Goal: Information Seeking & Learning: Check status

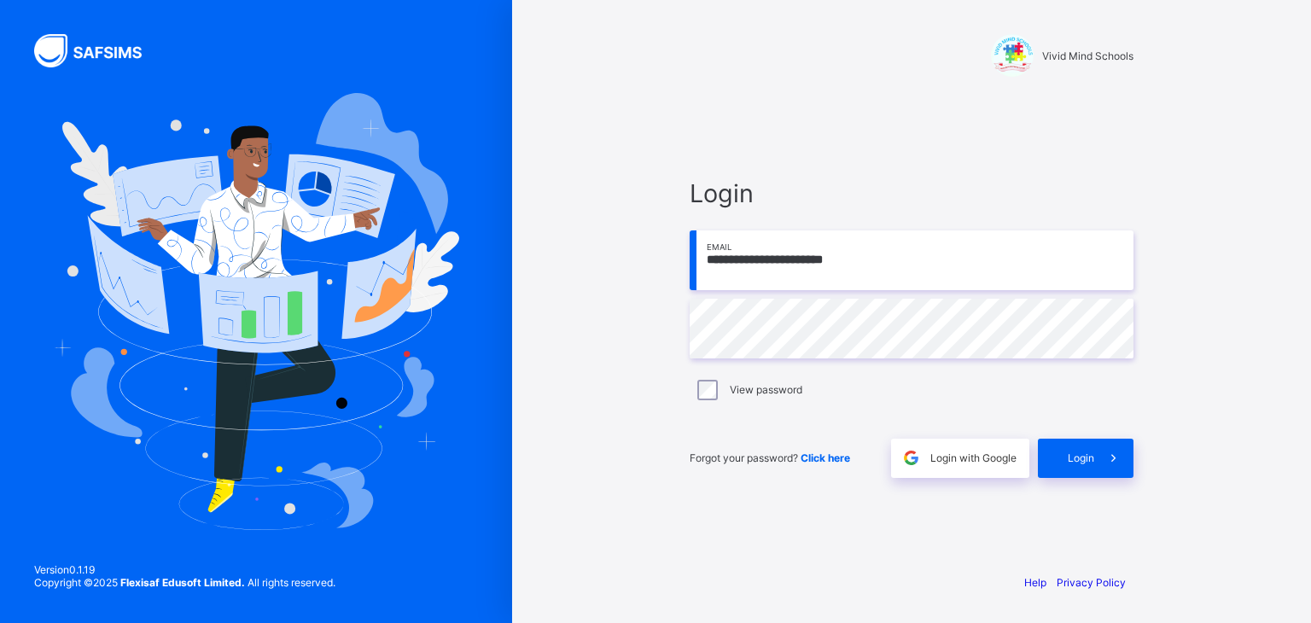
type input "**********"
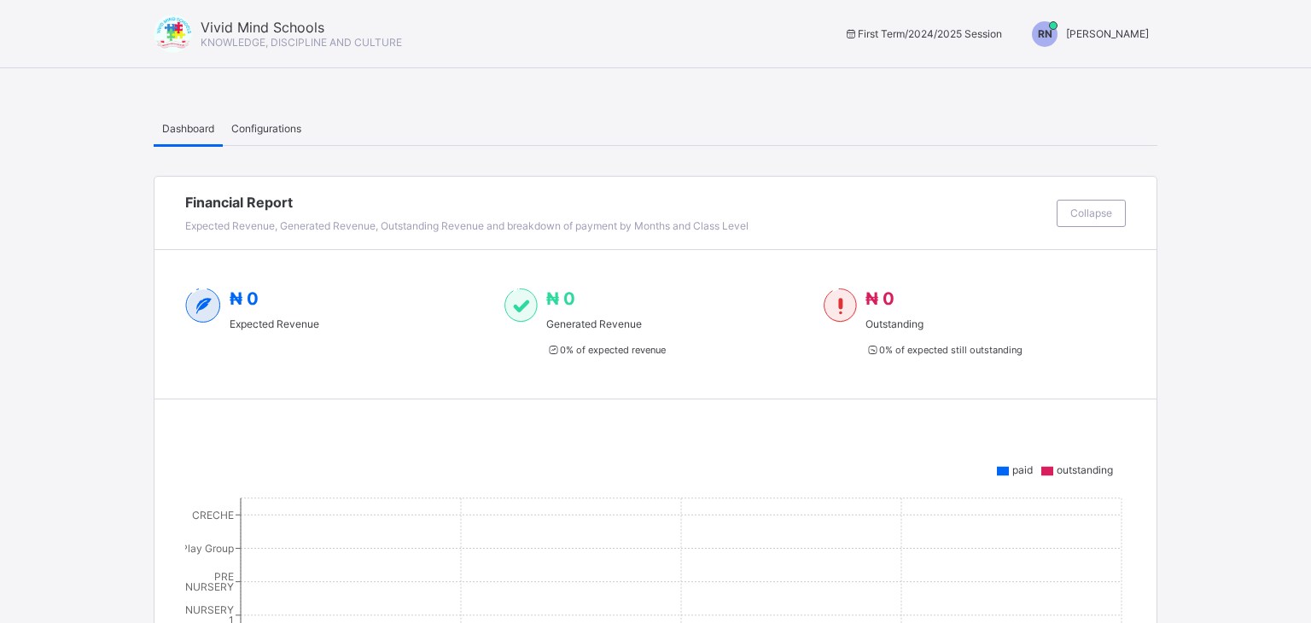
click at [1072, 35] on span "RAHEEM NAIMAT" at bounding box center [1094, 33] width 83 height 13
click at [1052, 49] on span "Switch to Admin View" at bounding box center [1080, 40] width 130 height 18
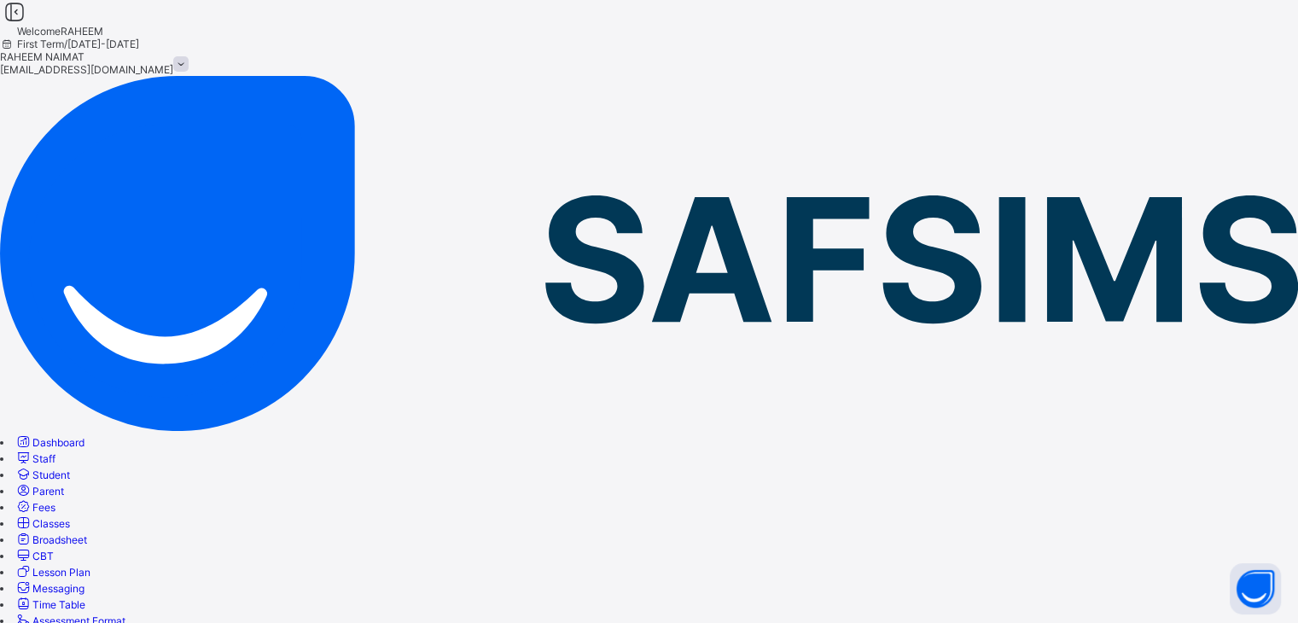
click at [87, 533] on span "Broadsheet" at bounding box center [59, 539] width 55 height 13
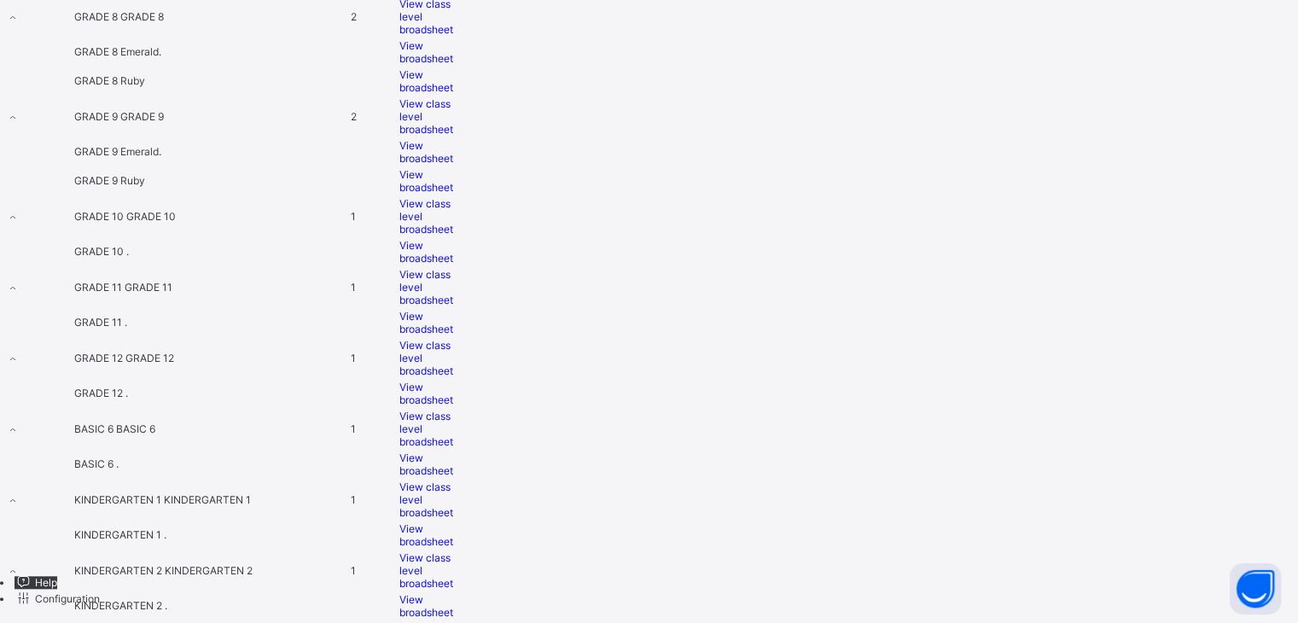
scroll to position [1663, 0]
click at [466, 310] on div "View broadsheet" at bounding box center [432, 323] width 67 height 26
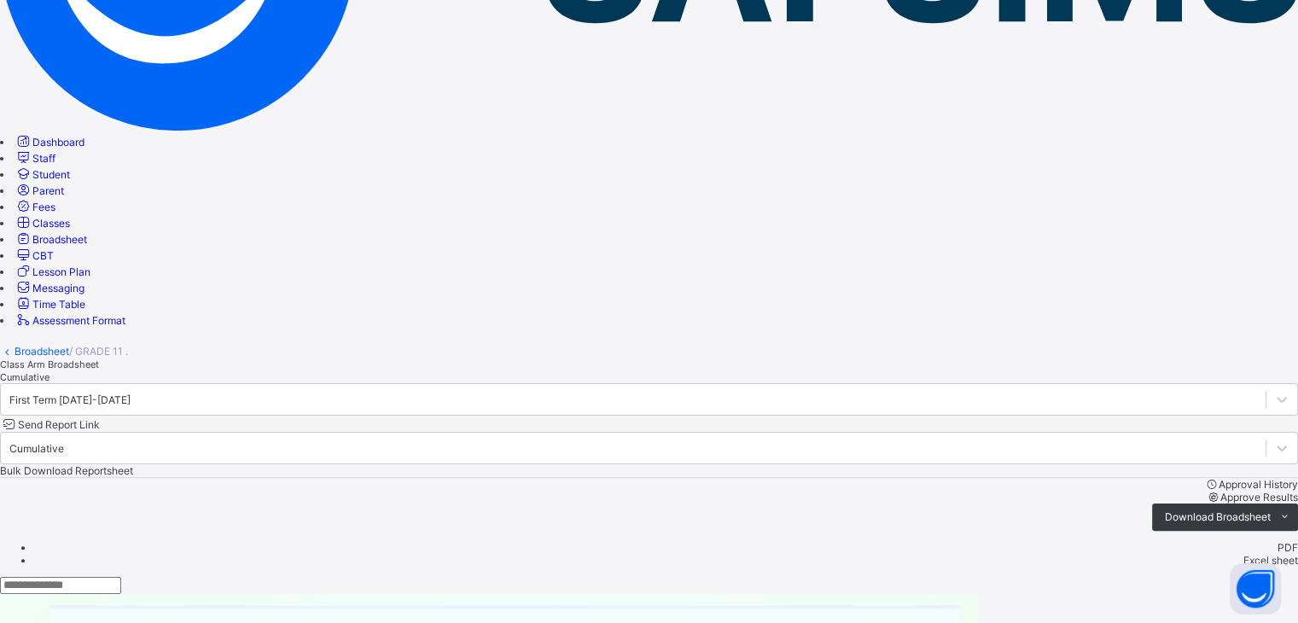
scroll to position [403, 0]
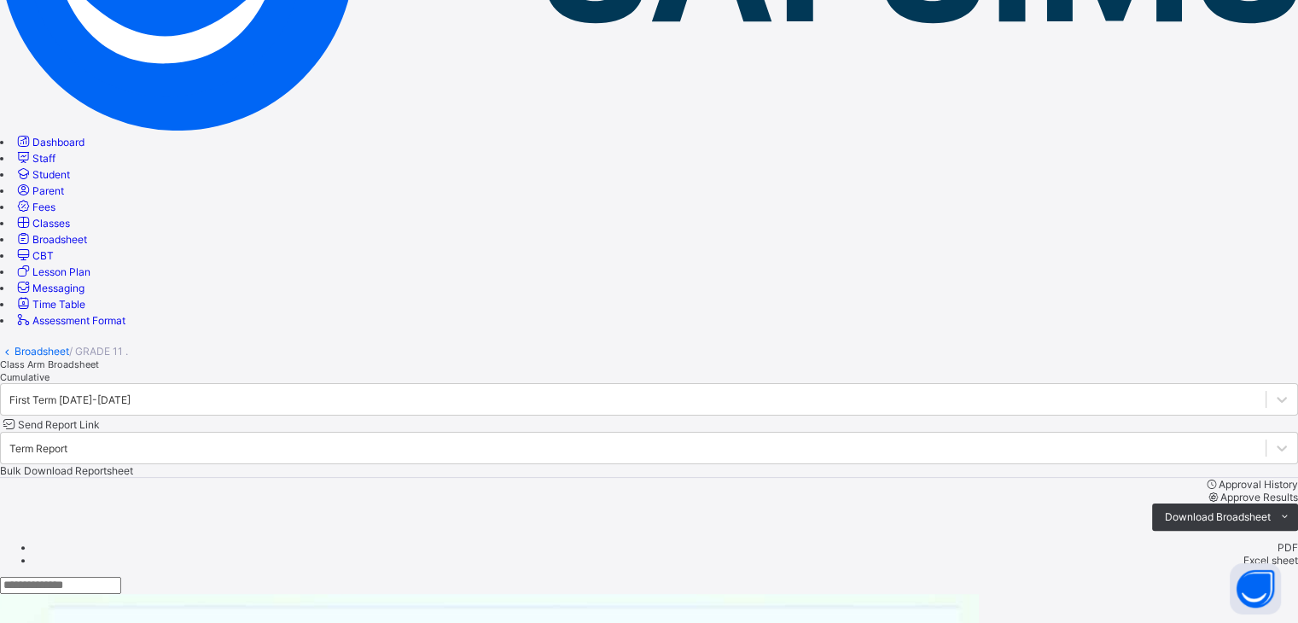
scroll to position [307, 0]
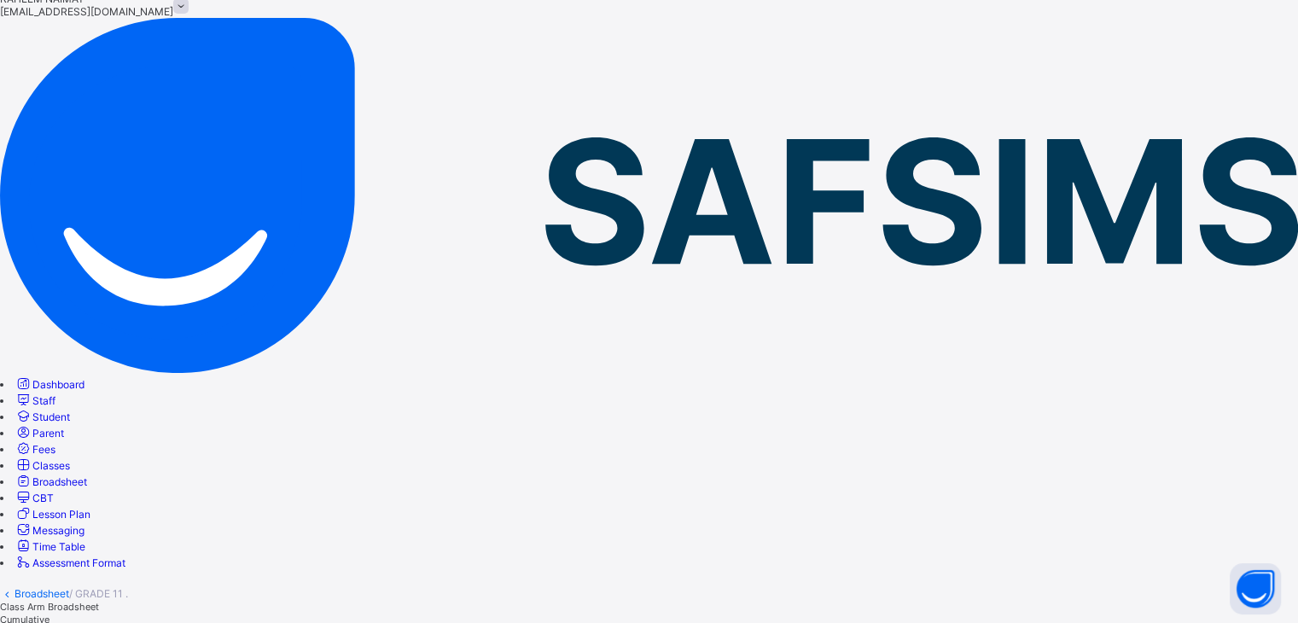
scroll to position [55, 0]
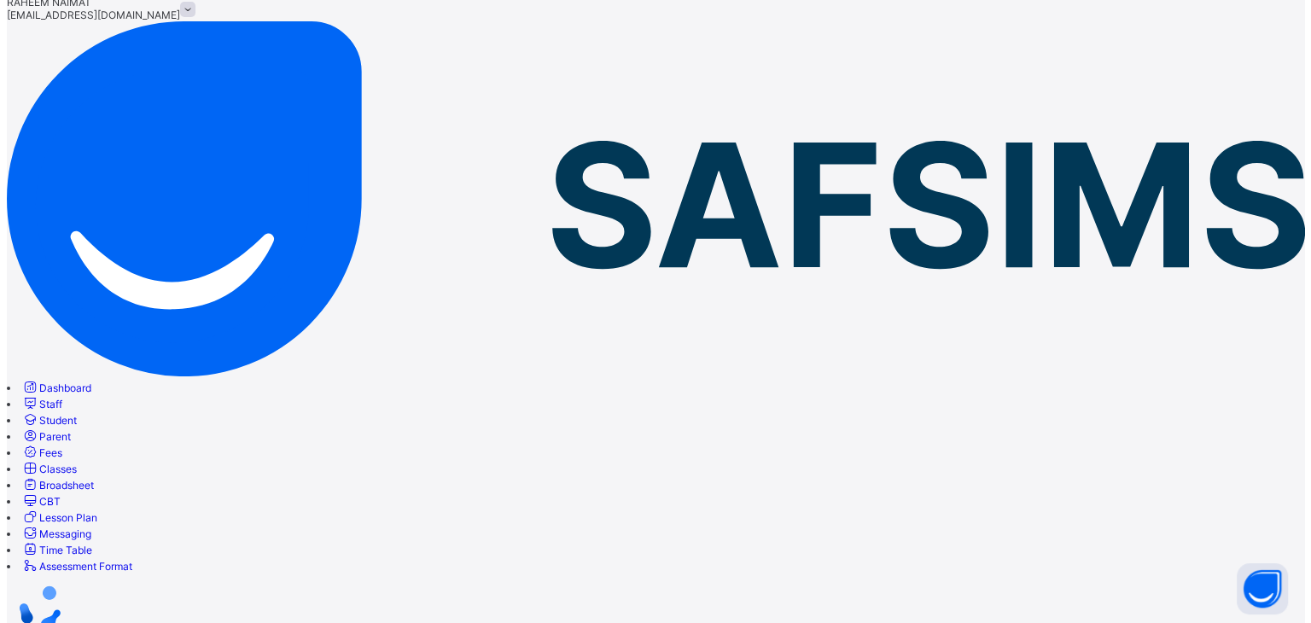
scroll to position [0, 0]
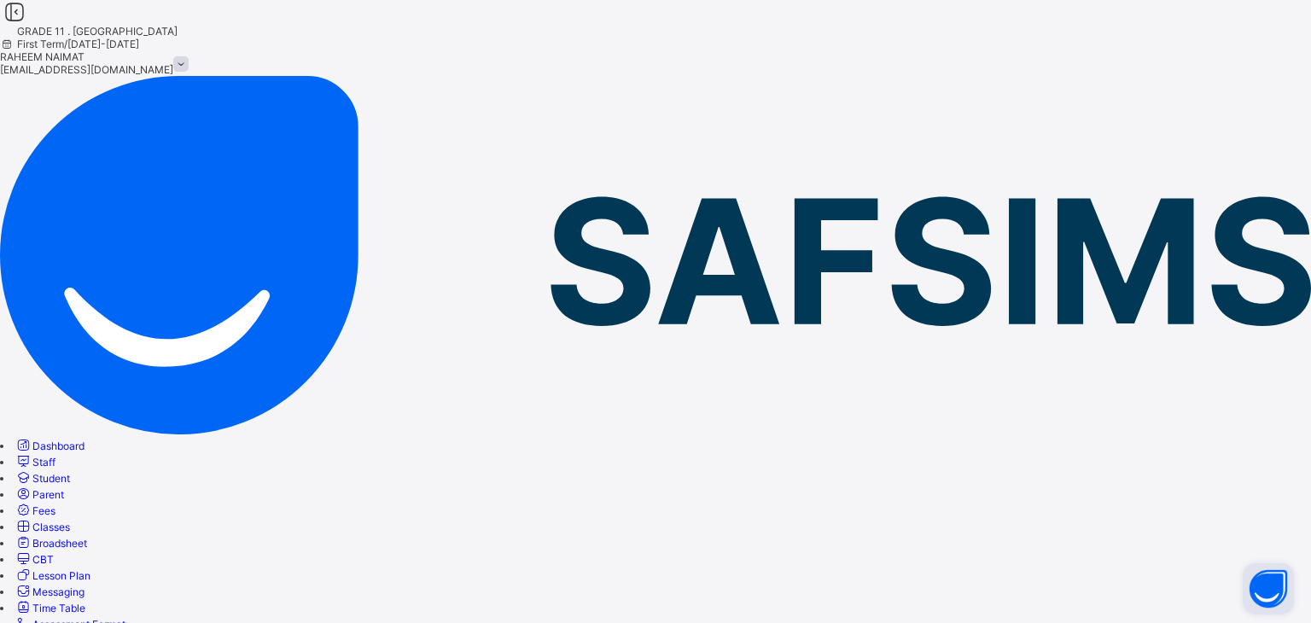
click at [1256, 595] on button "Open asap" at bounding box center [1268, 588] width 51 height 51
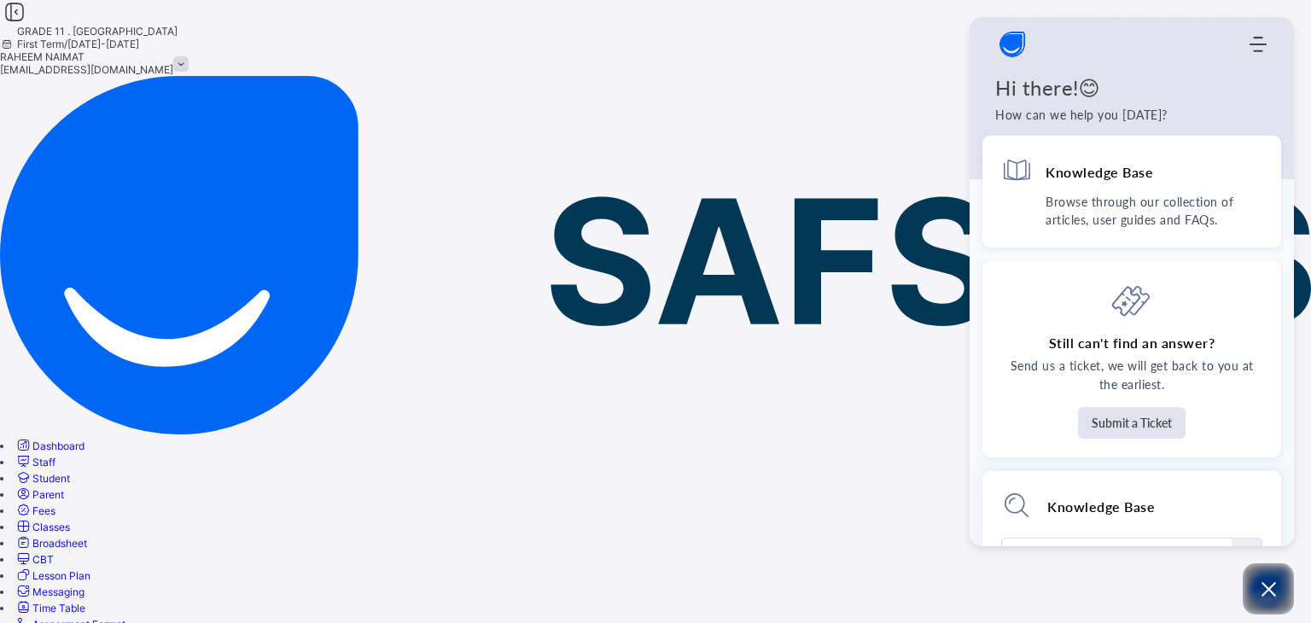
click at [1259, 38] on div "Home Knowledge Base Submit Ticket" at bounding box center [1132, 44] width 324 height 34
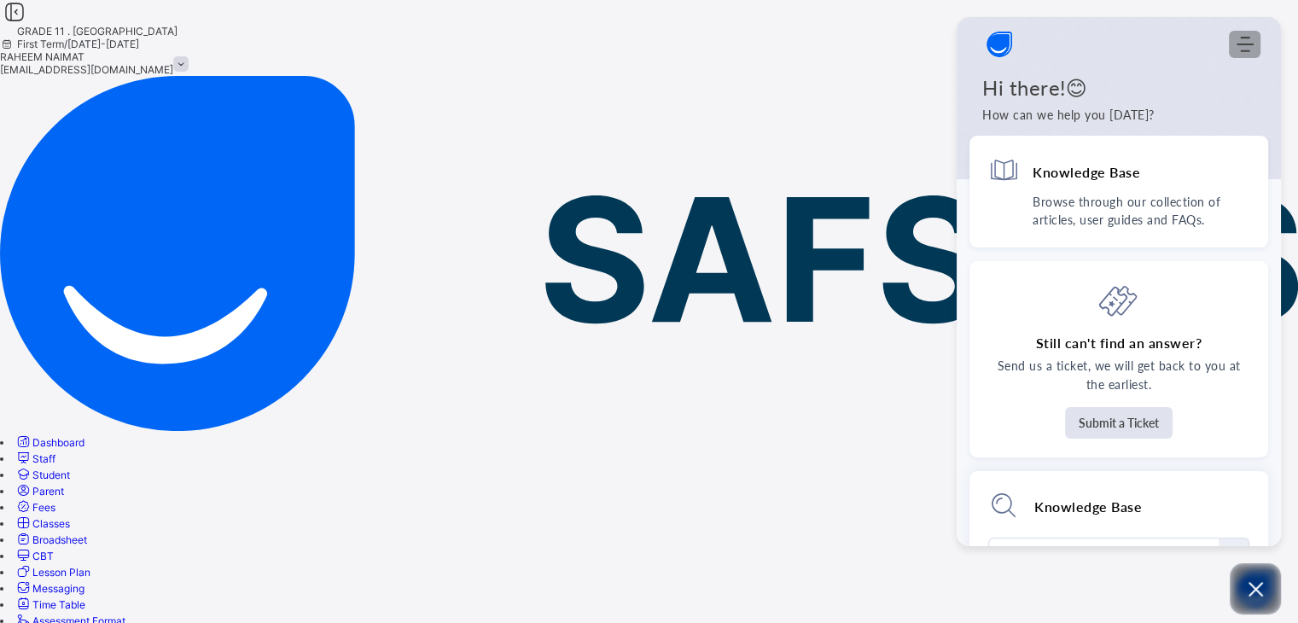
click at [1247, 42] on icon "Modules Menu" at bounding box center [1245, 44] width 17 height 17
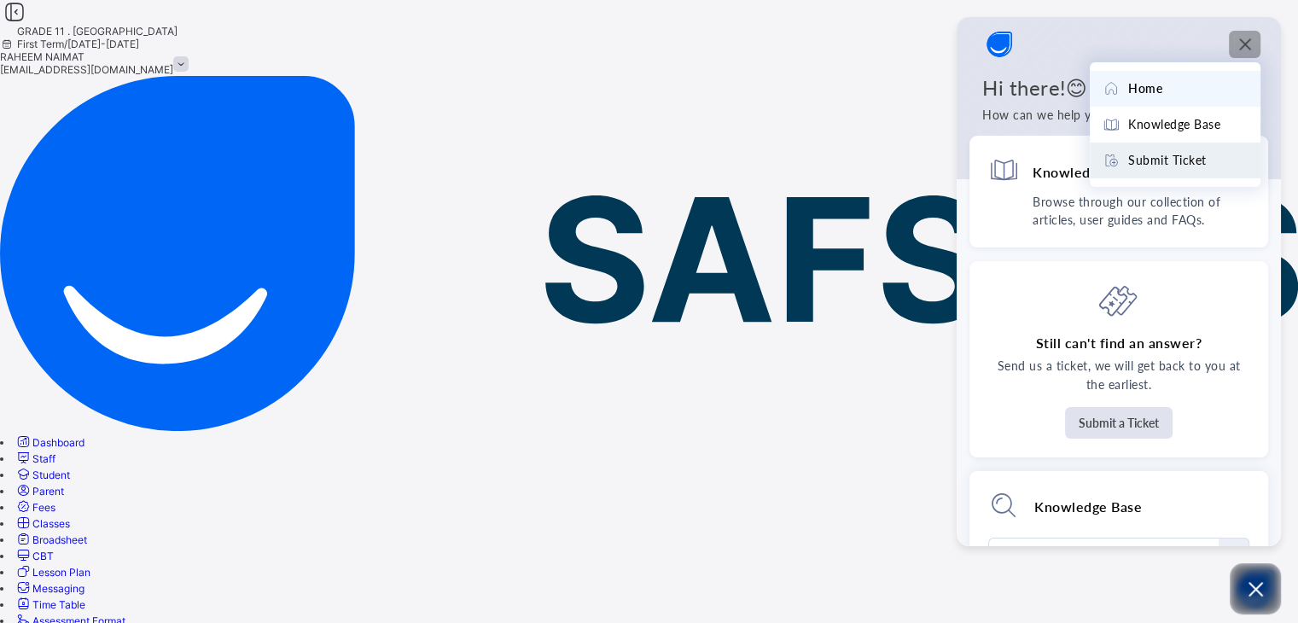
click at [1198, 153] on span "Submit Ticket" at bounding box center [1167, 160] width 79 height 19
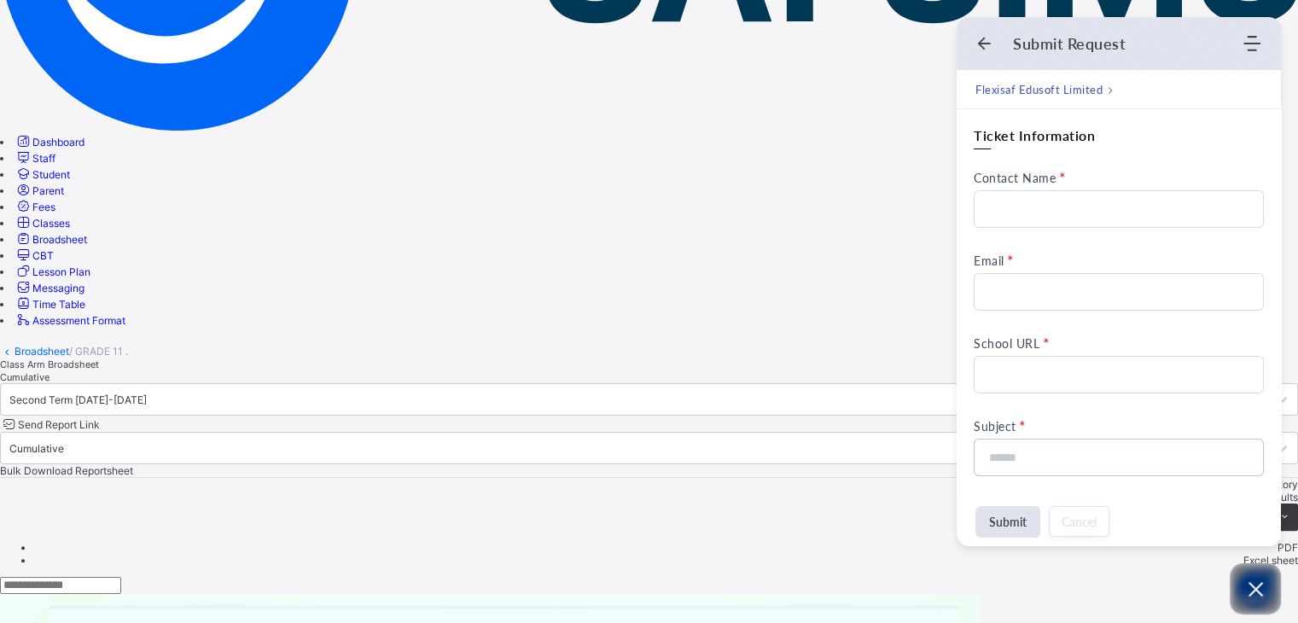
scroll to position [317, 0]
click at [1069, 200] on input "Contact Name" at bounding box center [1119, 209] width 290 height 38
type input "**********"
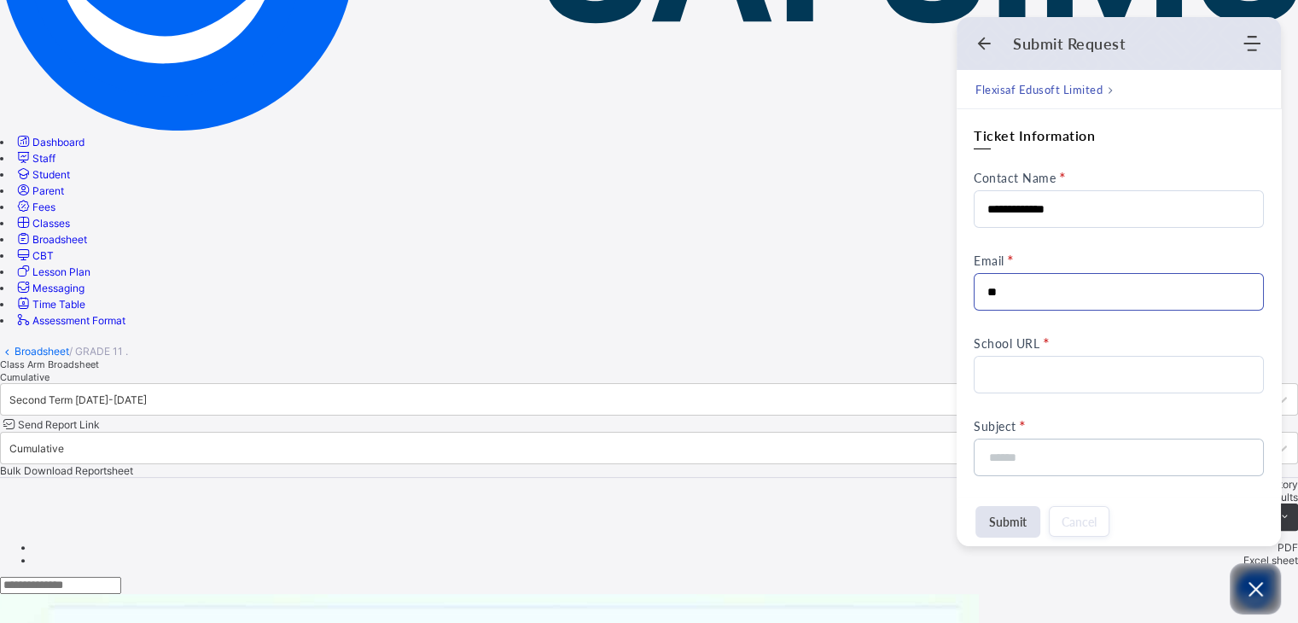
type input "**********"
click at [1038, 382] on input "School URL" at bounding box center [1119, 375] width 290 height 38
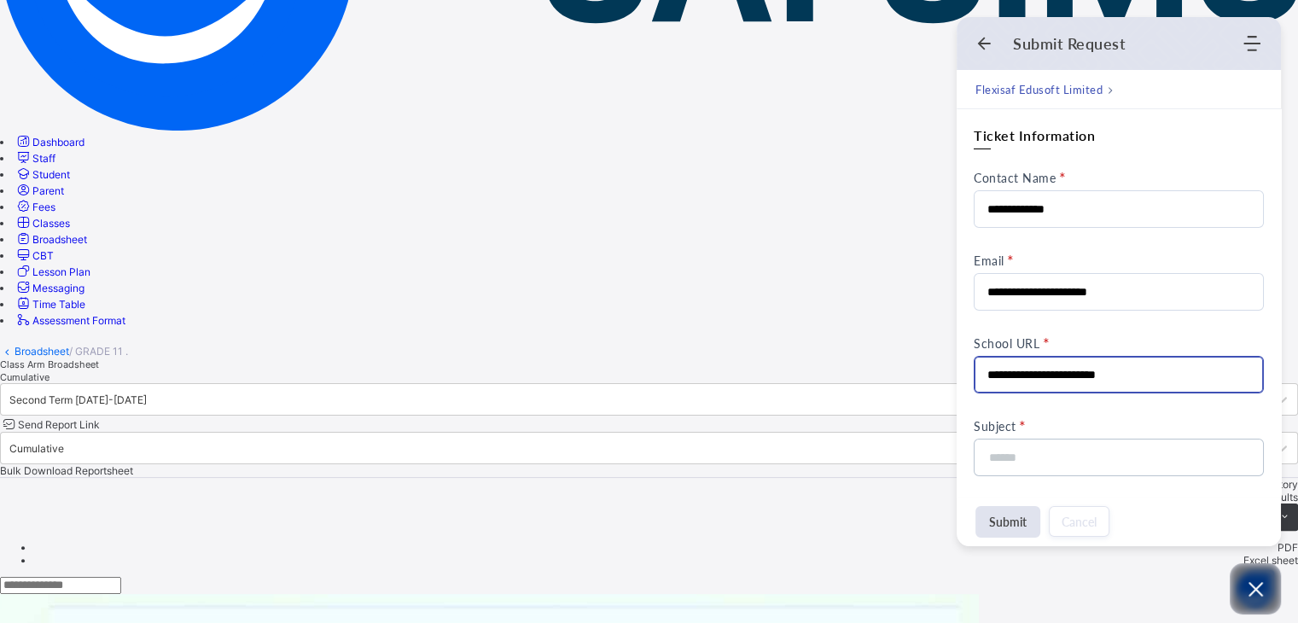
type input "**********"
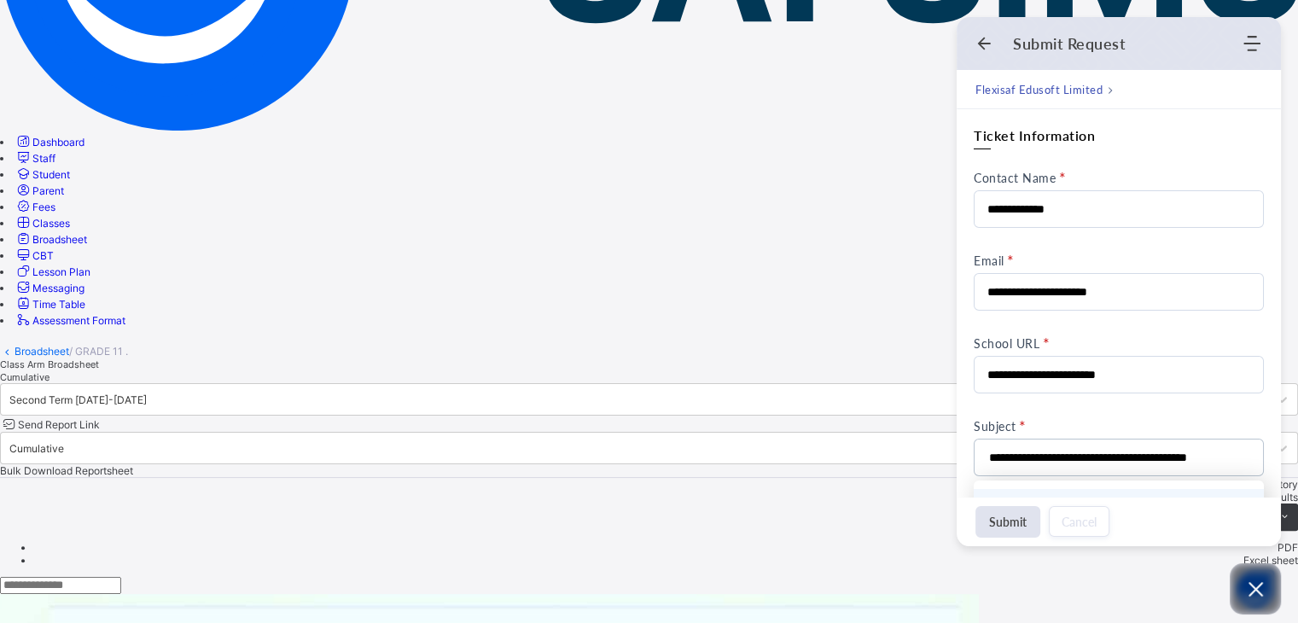
scroll to position [44, 0]
type input "**********"
click at [1026, 524] on button "Submit" at bounding box center [1008, 522] width 65 height 32
click at [1000, 520] on button "Submit" at bounding box center [1008, 522] width 65 height 32
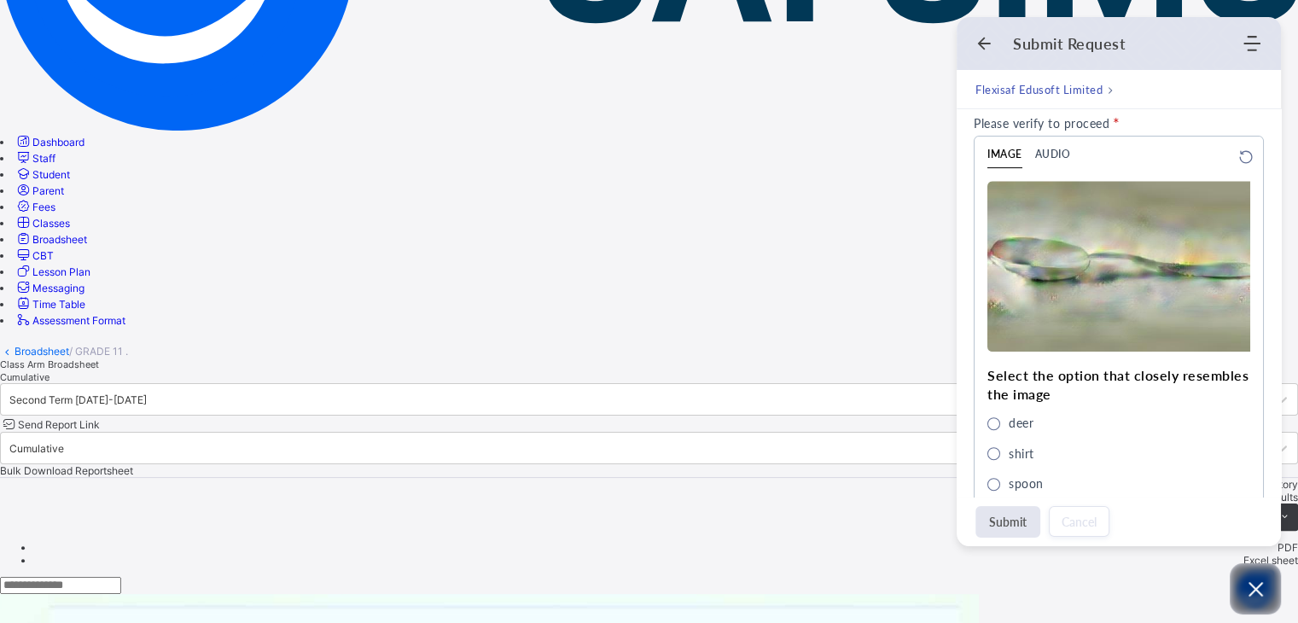
scroll to position [766, 0]
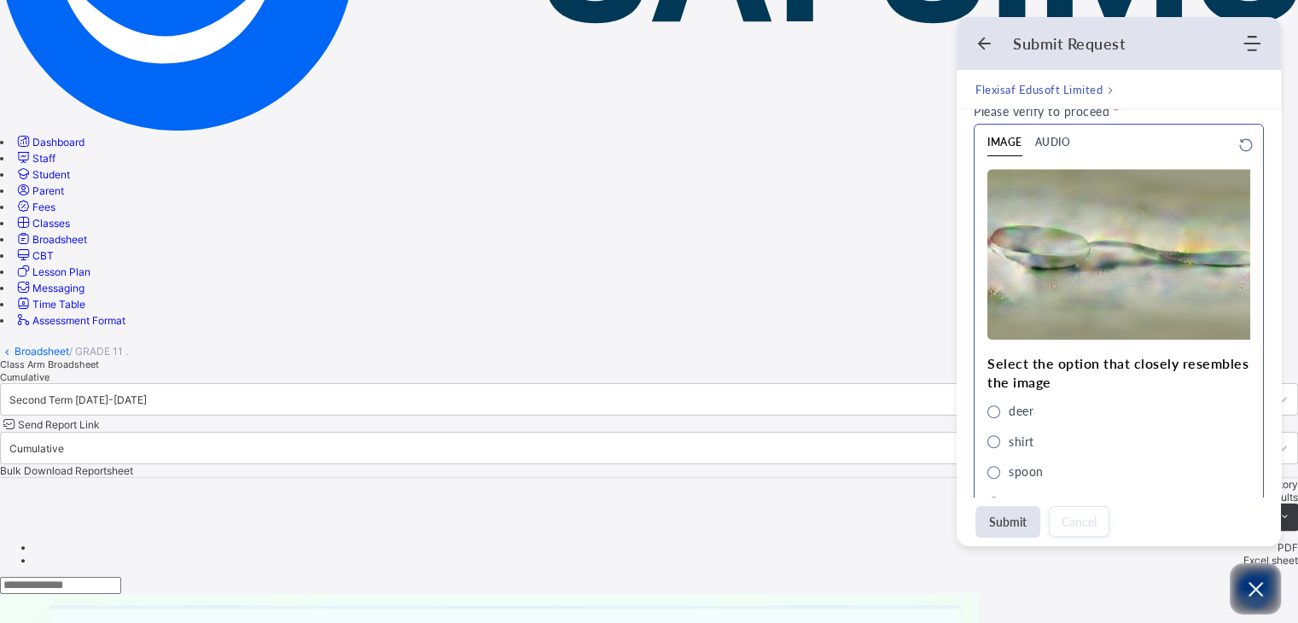
click at [994, 442] on span "shirt" at bounding box center [994, 441] width 13 height 13
click at [996, 523] on button "Submit" at bounding box center [1008, 522] width 65 height 32
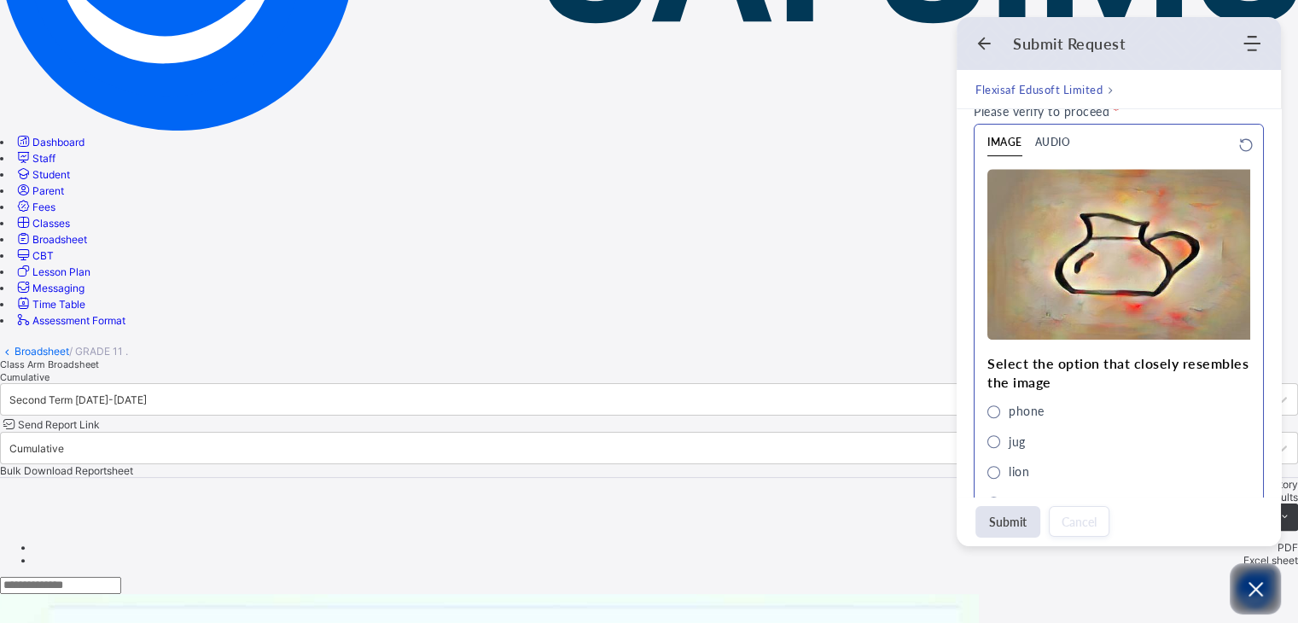
click at [991, 448] on span "jug" at bounding box center [994, 441] width 13 height 13
click at [999, 516] on button "Submit" at bounding box center [1008, 522] width 65 height 32
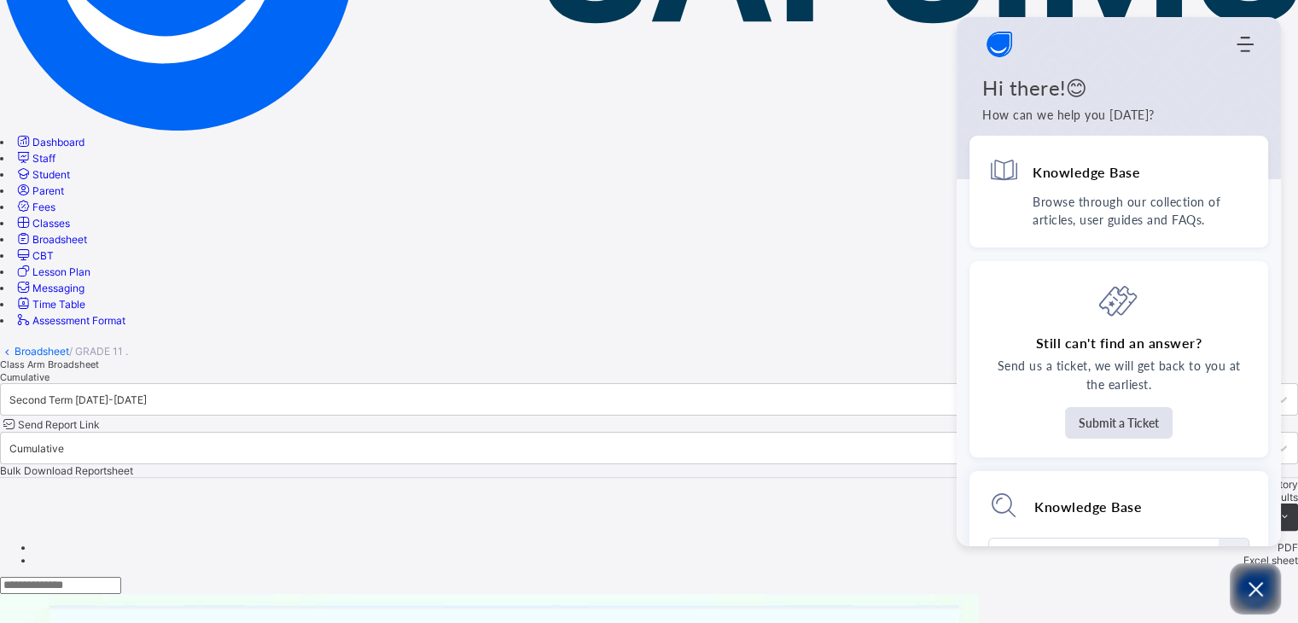
click at [1259, 591] on icon "Open asap" at bounding box center [1256, 589] width 15 height 15
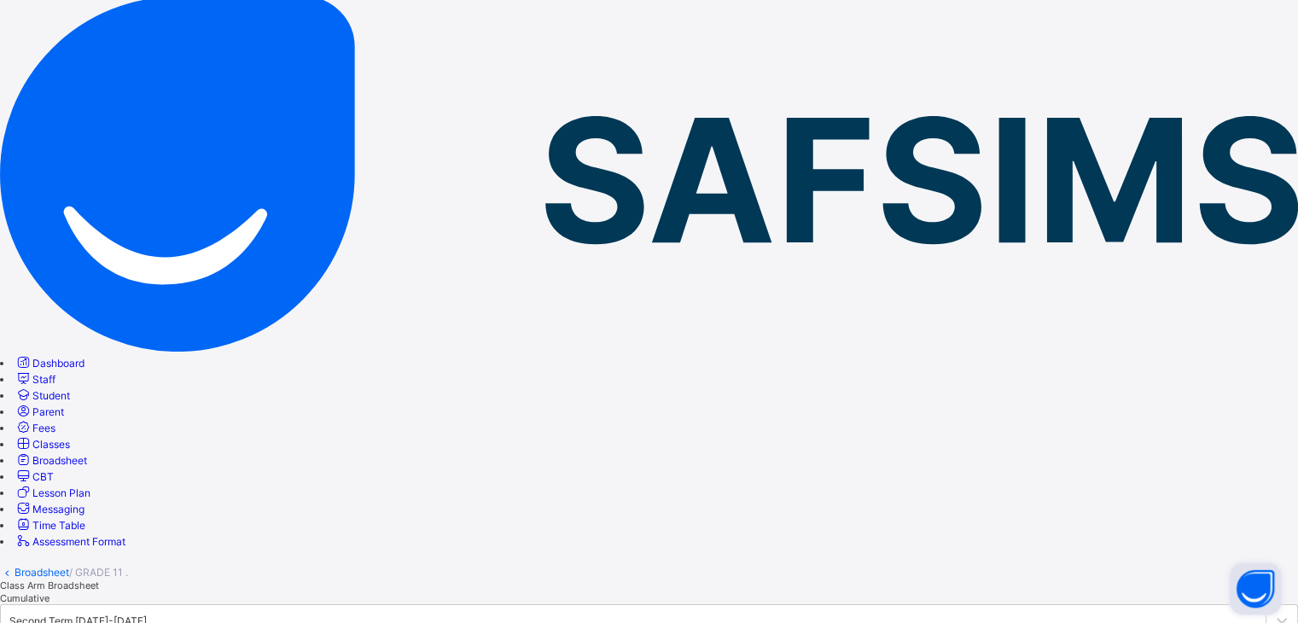
scroll to position [55, 0]
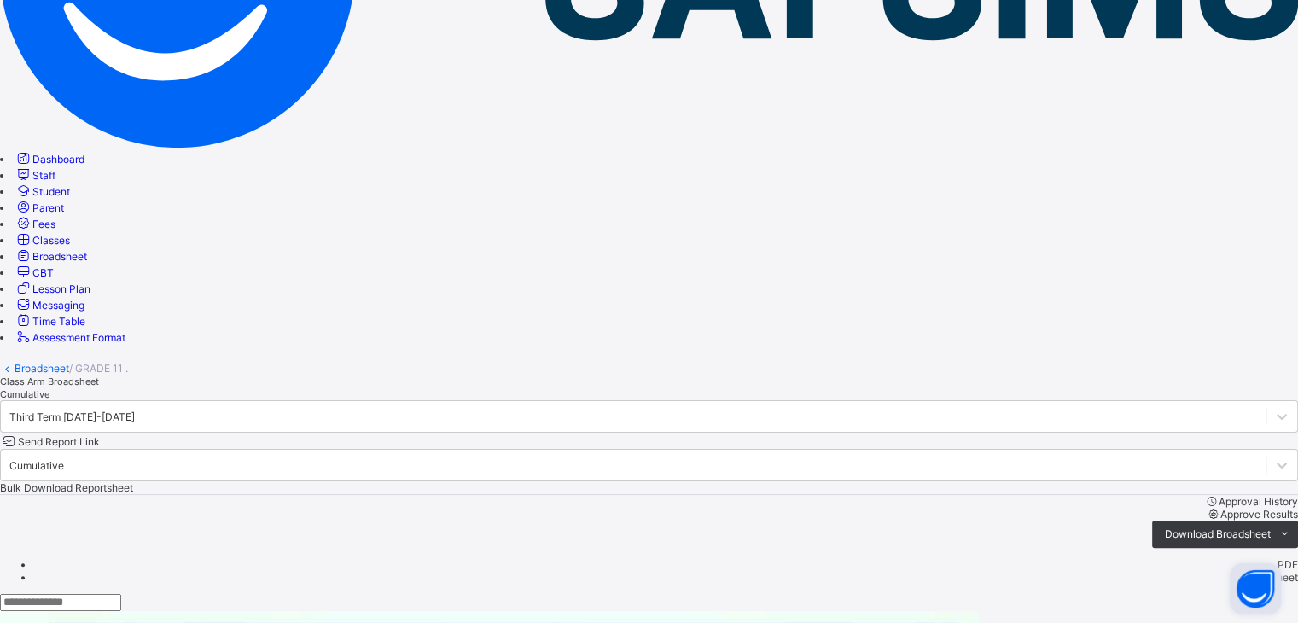
scroll to position [427, 0]
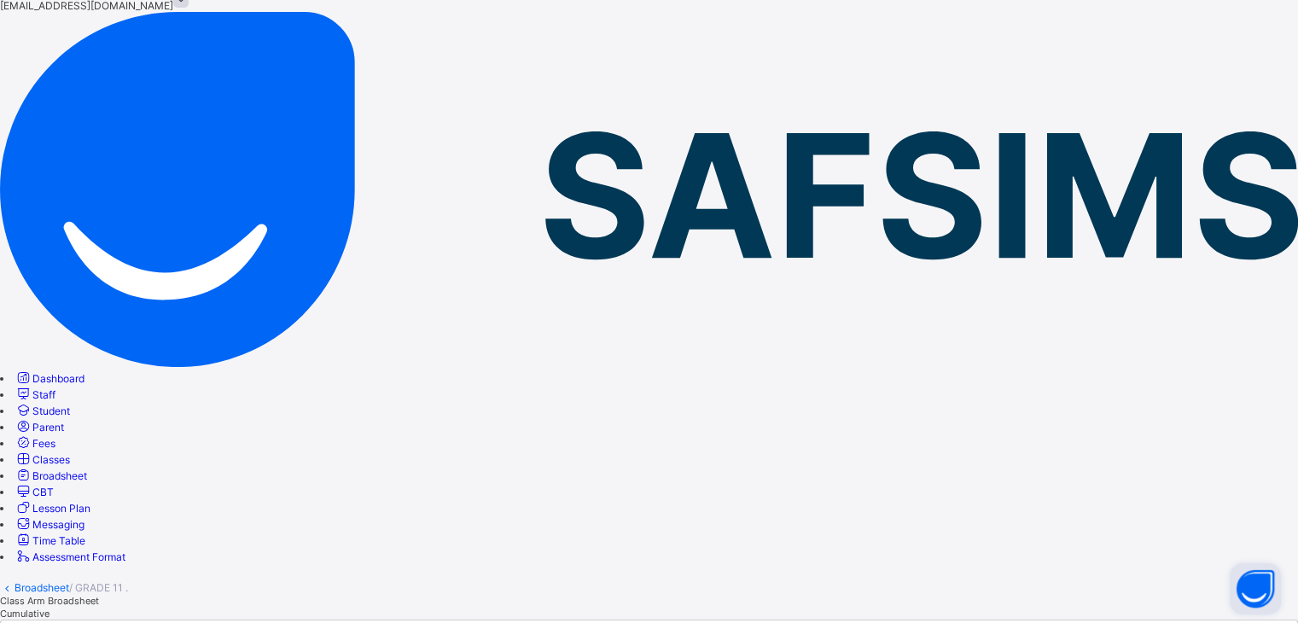
scroll to position [59, 0]
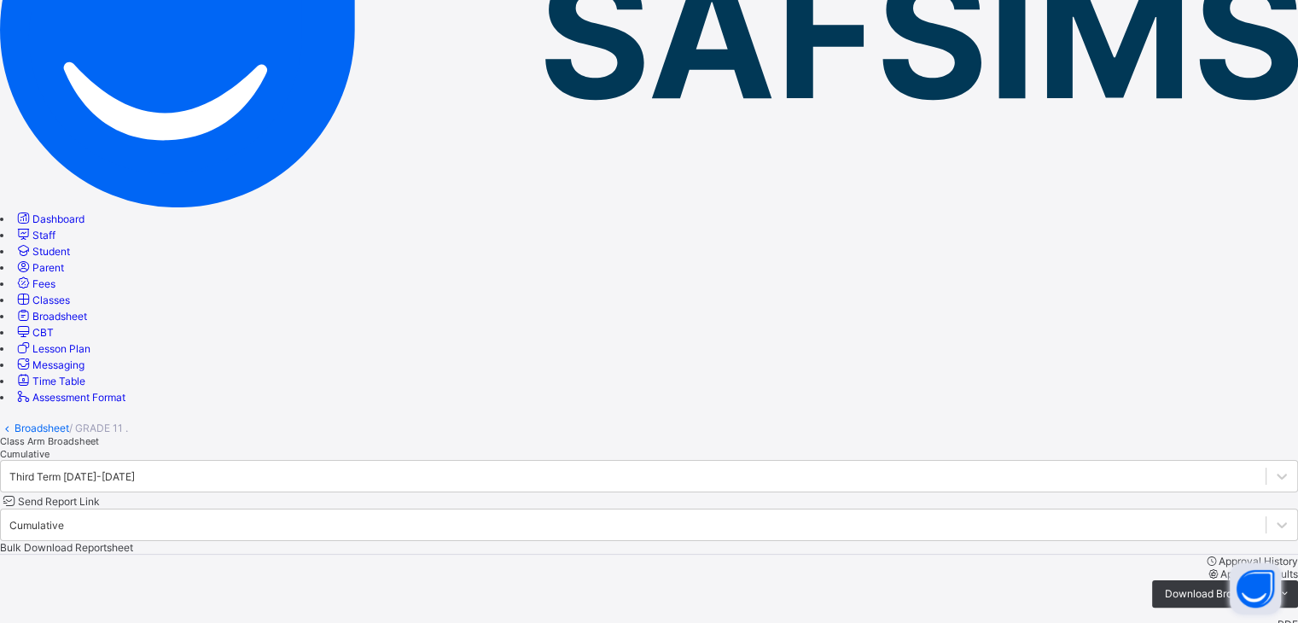
scroll to position [384, 0]
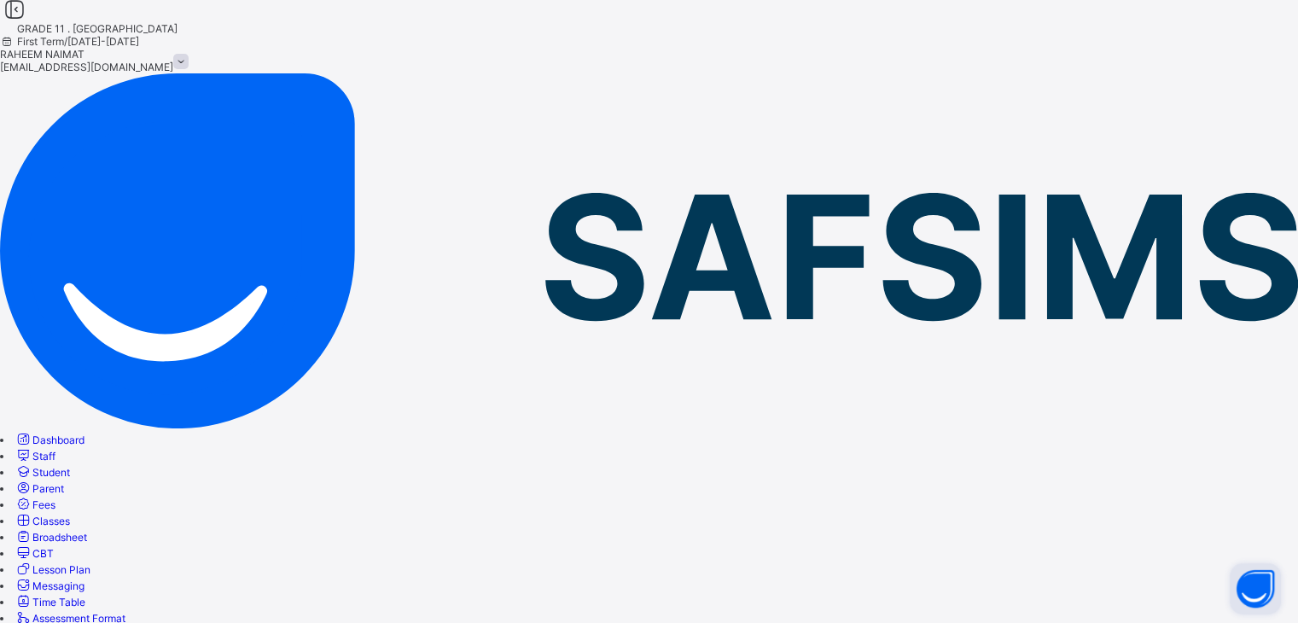
scroll to position [0, 0]
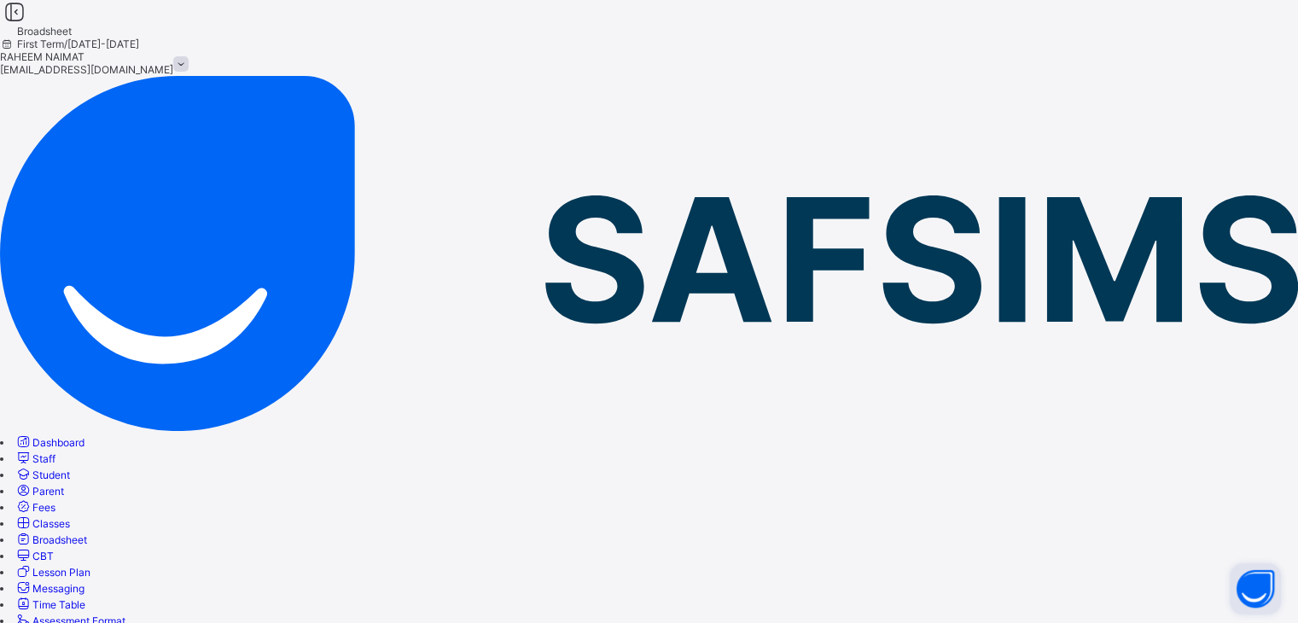
scroll to position [253, 0]
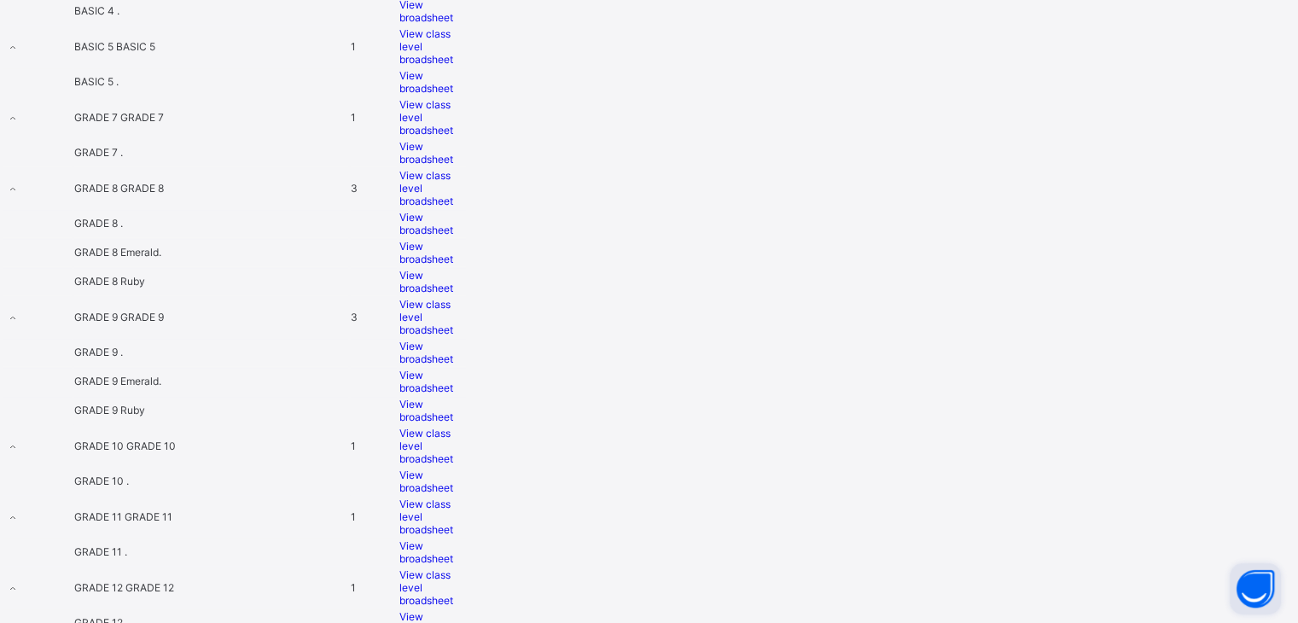
scroll to position [1407, 0]
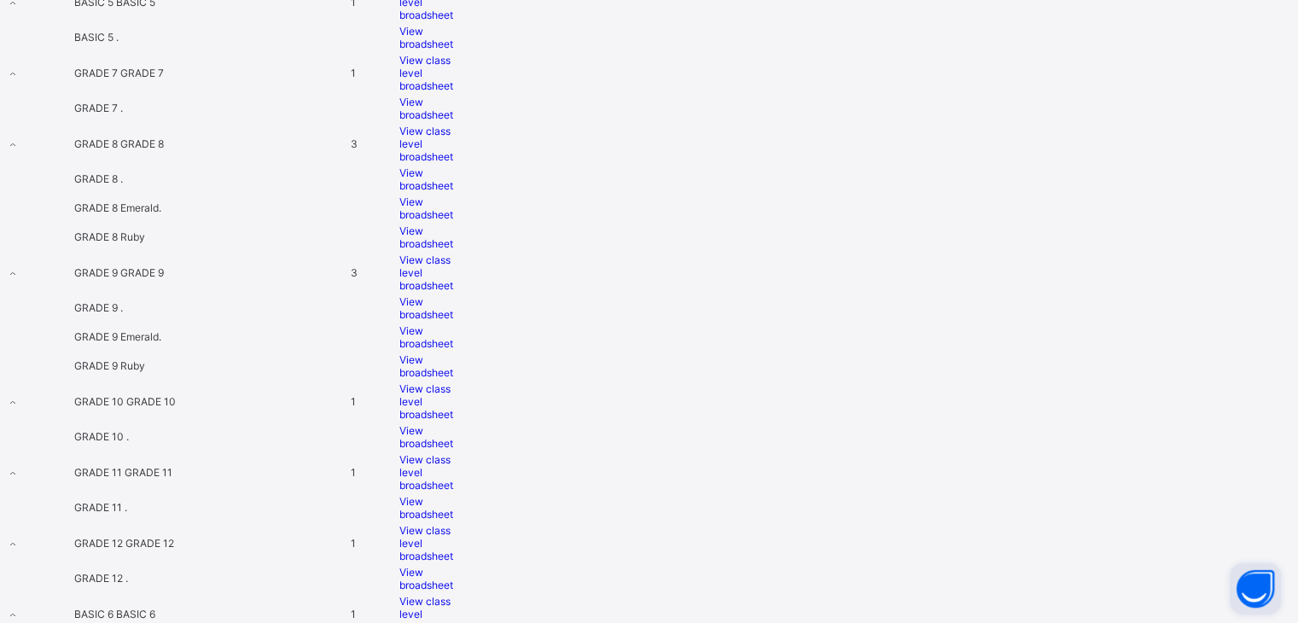
click at [466, 449] on div "View broadsheet" at bounding box center [432, 437] width 67 height 26
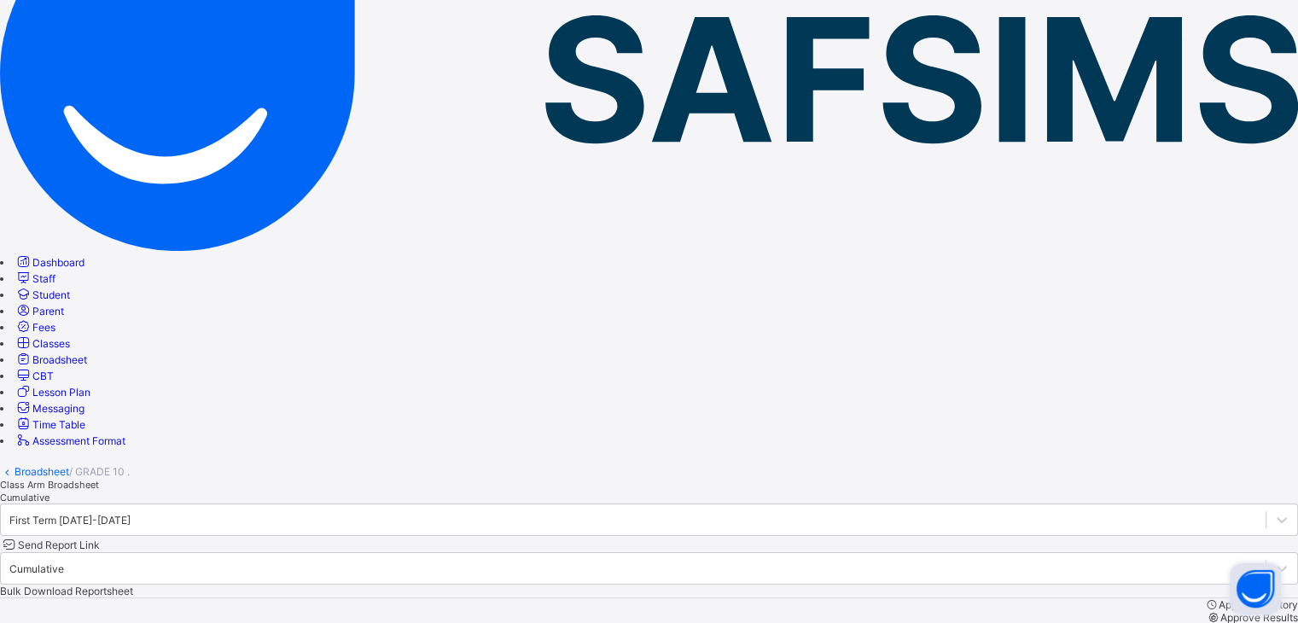
scroll to position [428, 0]
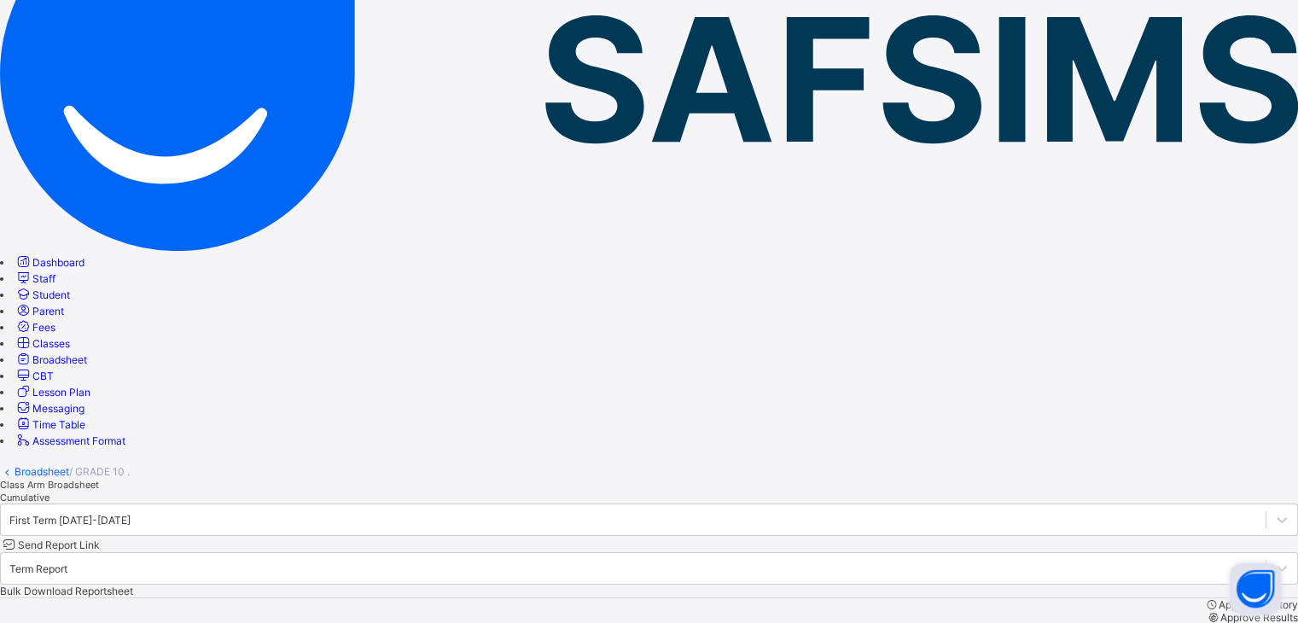
scroll to position [386, 0]
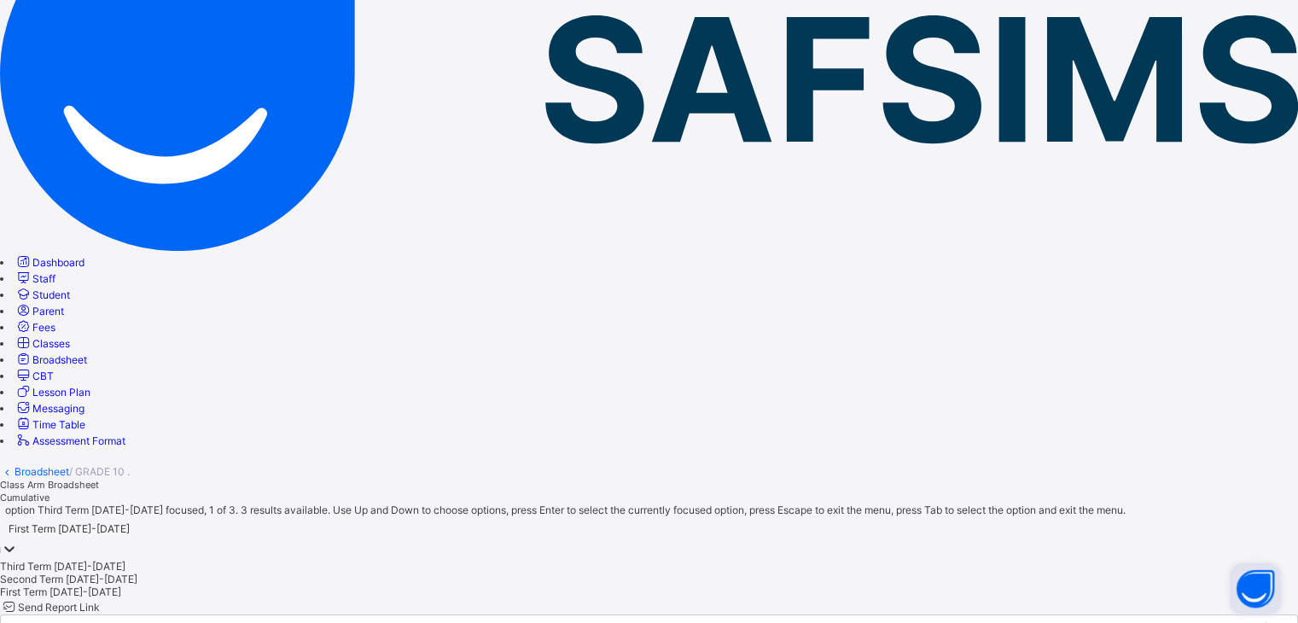
click at [398, 573] on div "Second Term 2020-2021" at bounding box center [649, 579] width 1298 height 13
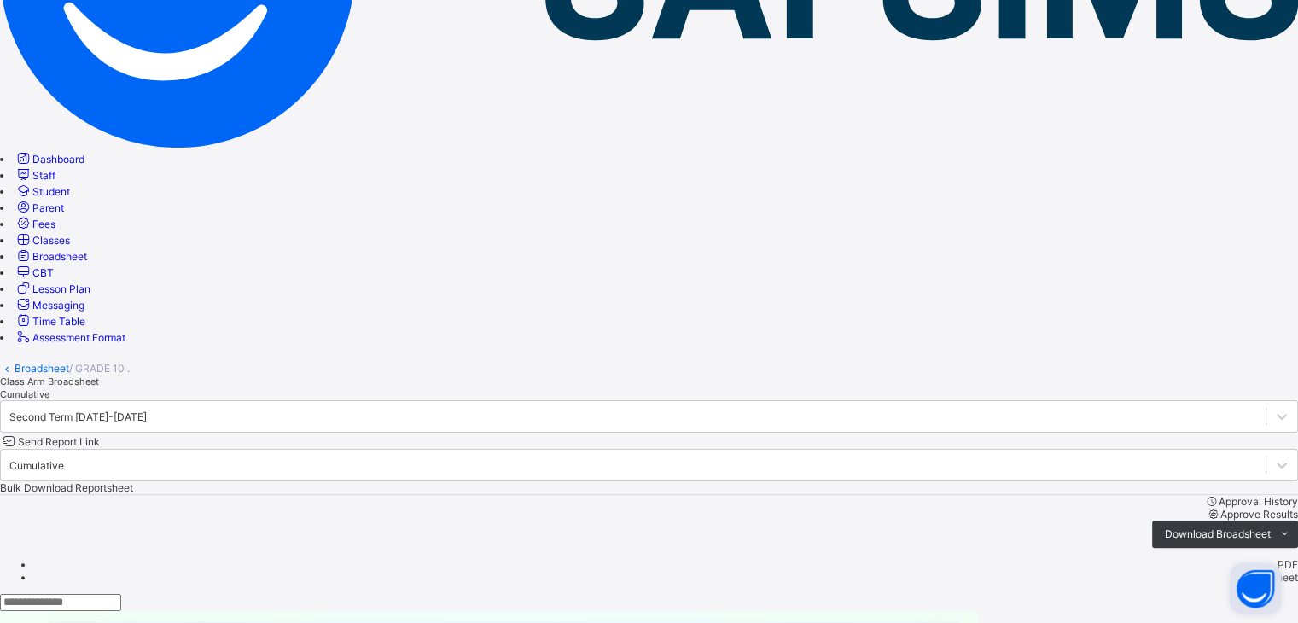
scroll to position [185, 0]
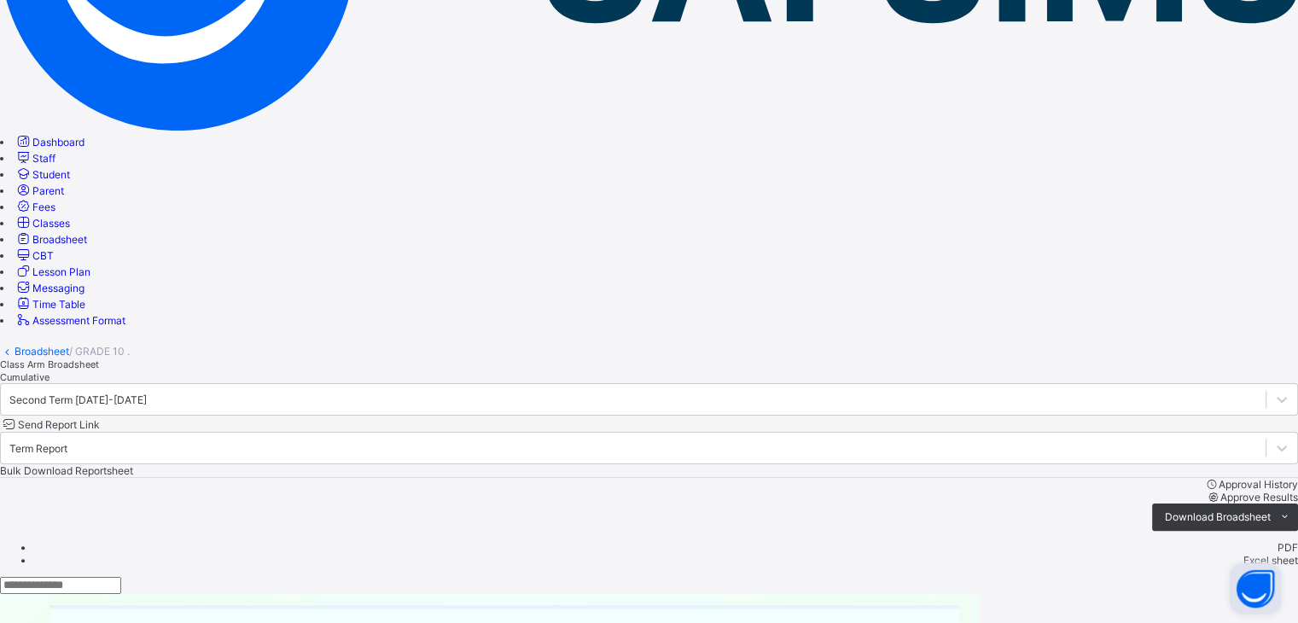
scroll to position [0, 0]
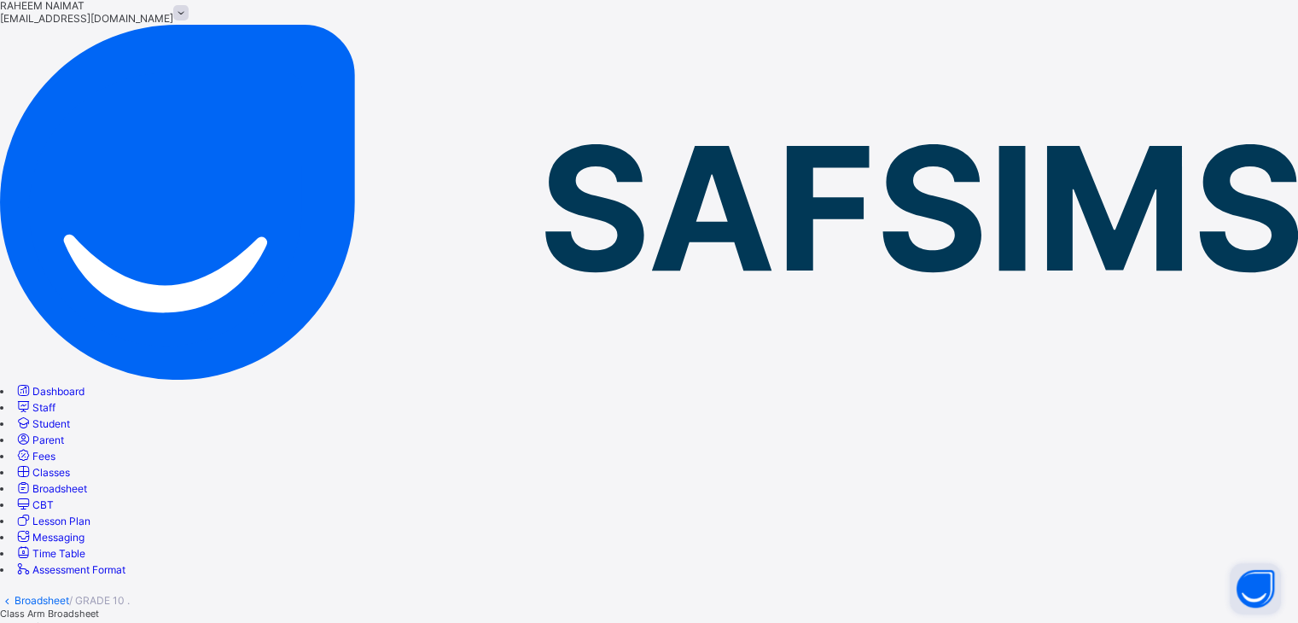
scroll to position [46, 0]
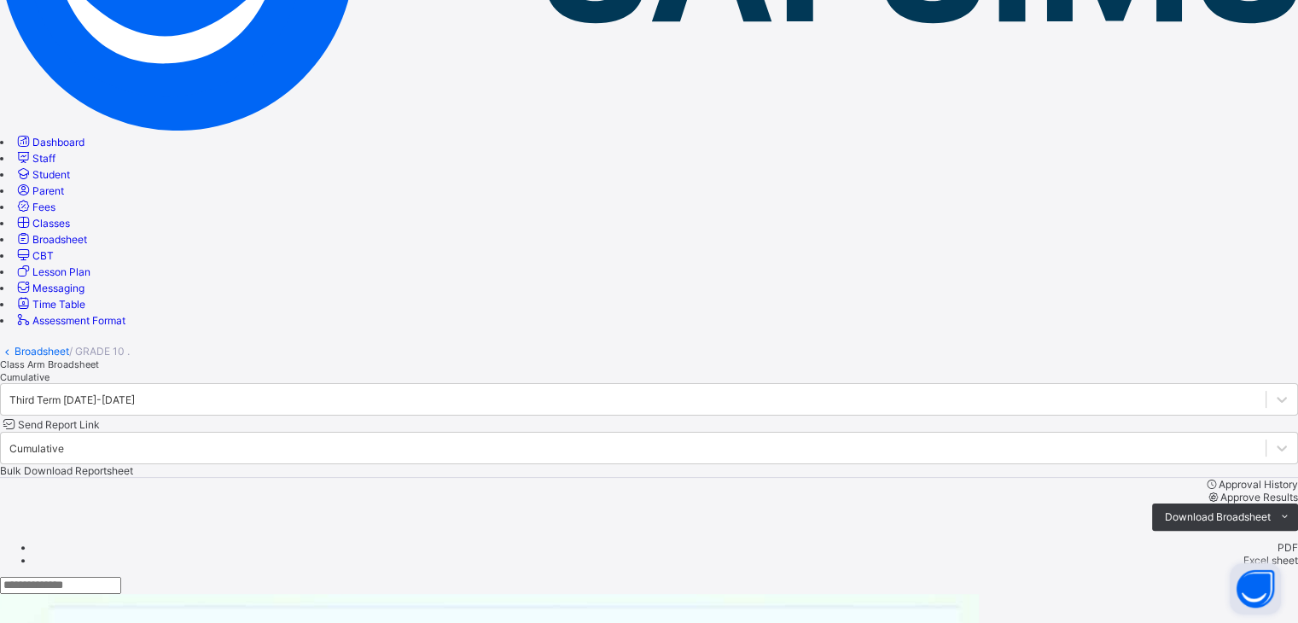
scroll to position [339, 0]
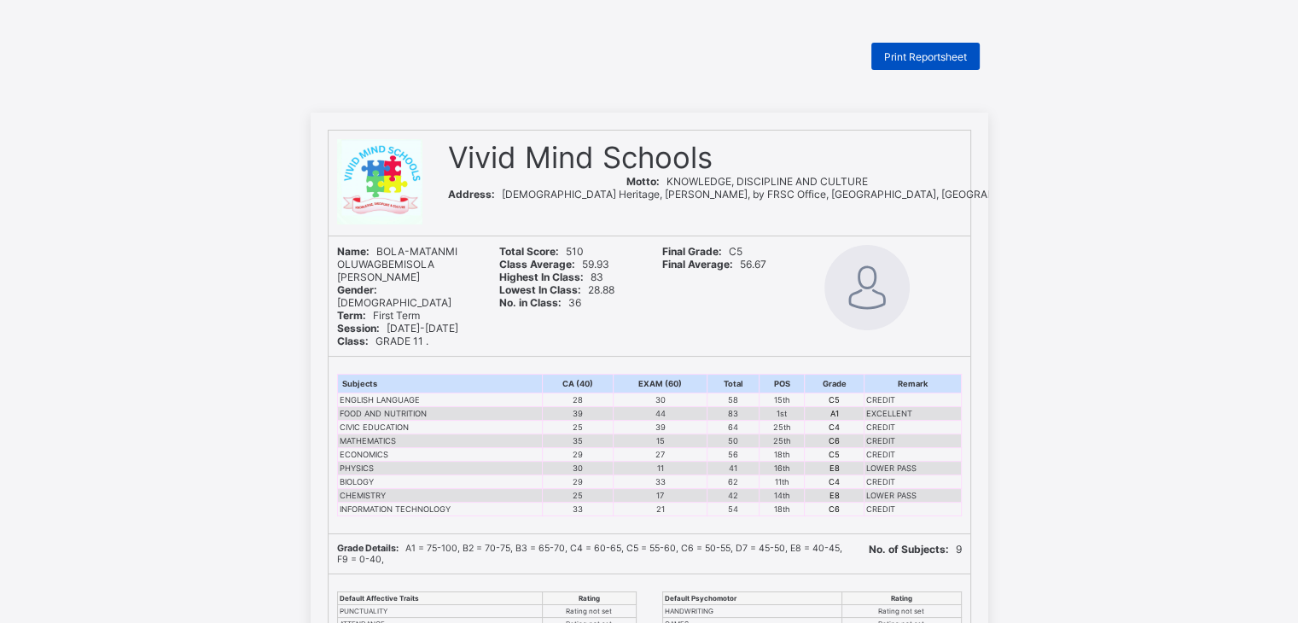
click at [957, 48] on div "Print Reportsheet" at bounding box center [925, 56] width 108 height 27
click at [906, 57] on span "Print Reportsheet" at bounding box center [925, 56] width 83 height 13
click at [915, 57] on span "Print Reportsheet" at bounding box center [925, 56] width 83 height 13
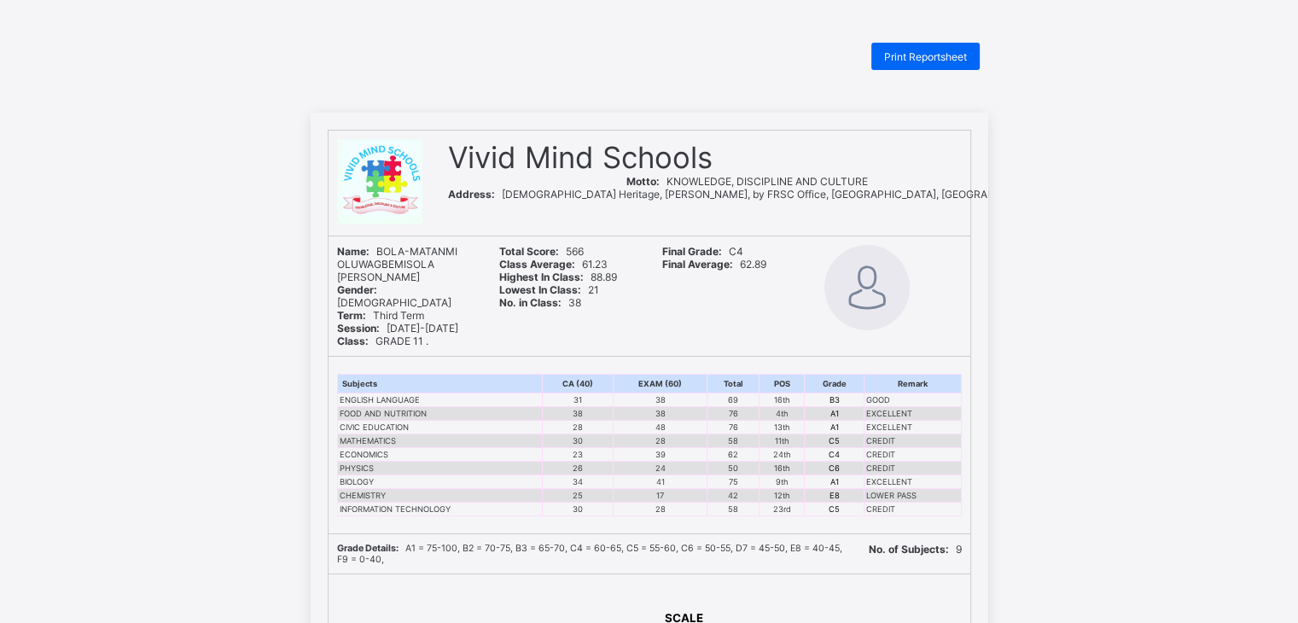
click at [1036, 469] on div "Vivid Mind Schools Motto: KNOWLEDGE, DISCIPLINE AND CULTURE Address: Gudelu Her…" at bounding box center [649, 586] width 1298 height 947
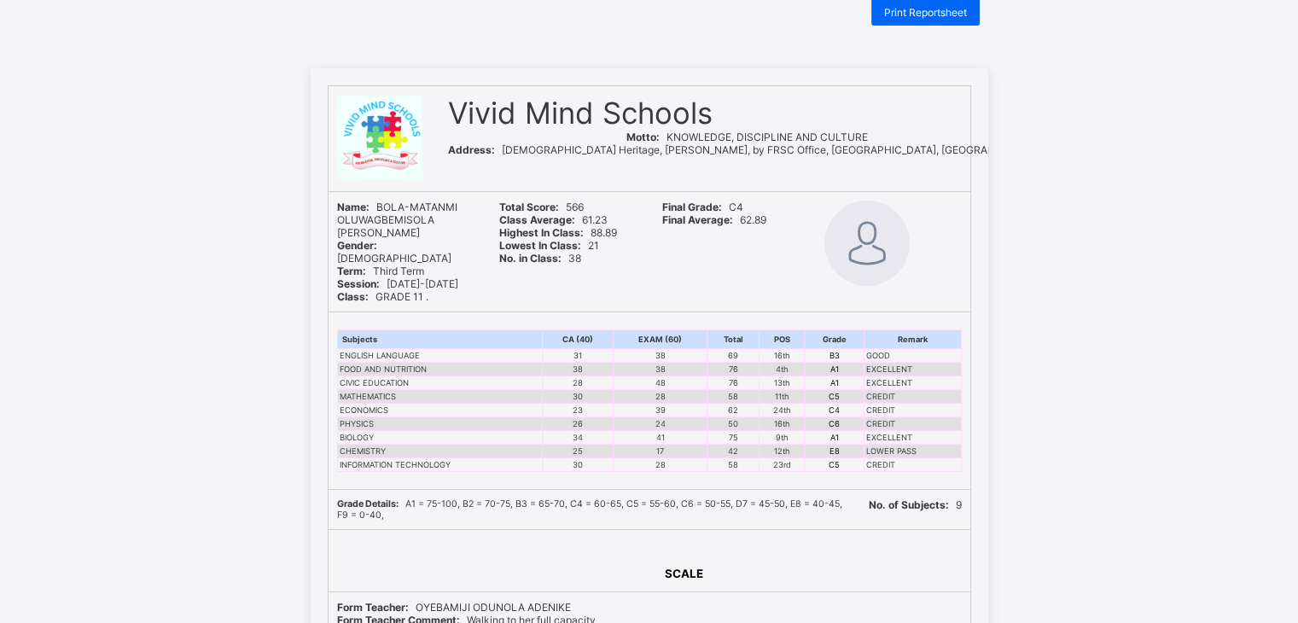
scroll to position [30, 0]
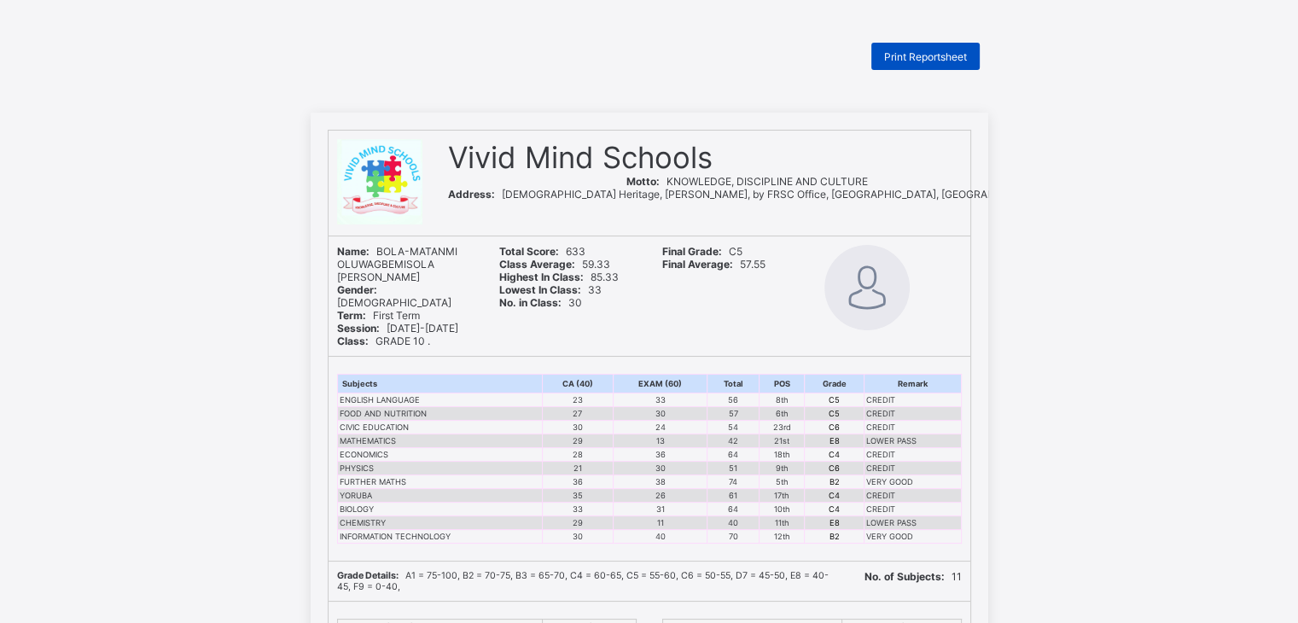
click at [946, 61] on span "Print Reportsheet" at bounding box center [925, 56] width 83 height 13
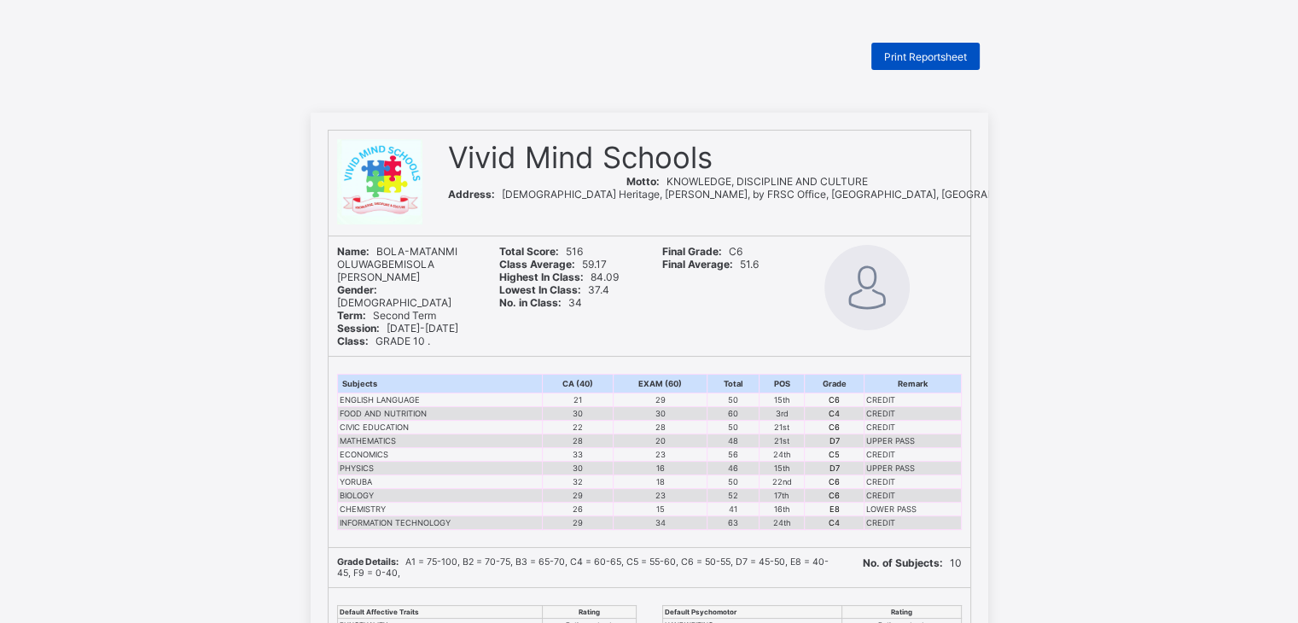
click at [946, 52] on span "Print Reportsheet" at bounding box center [925, 56] width 83 height 13
click at [902, 55] on span "Print Reportsheet" at bounding box center [925, 56] width 83 height 13
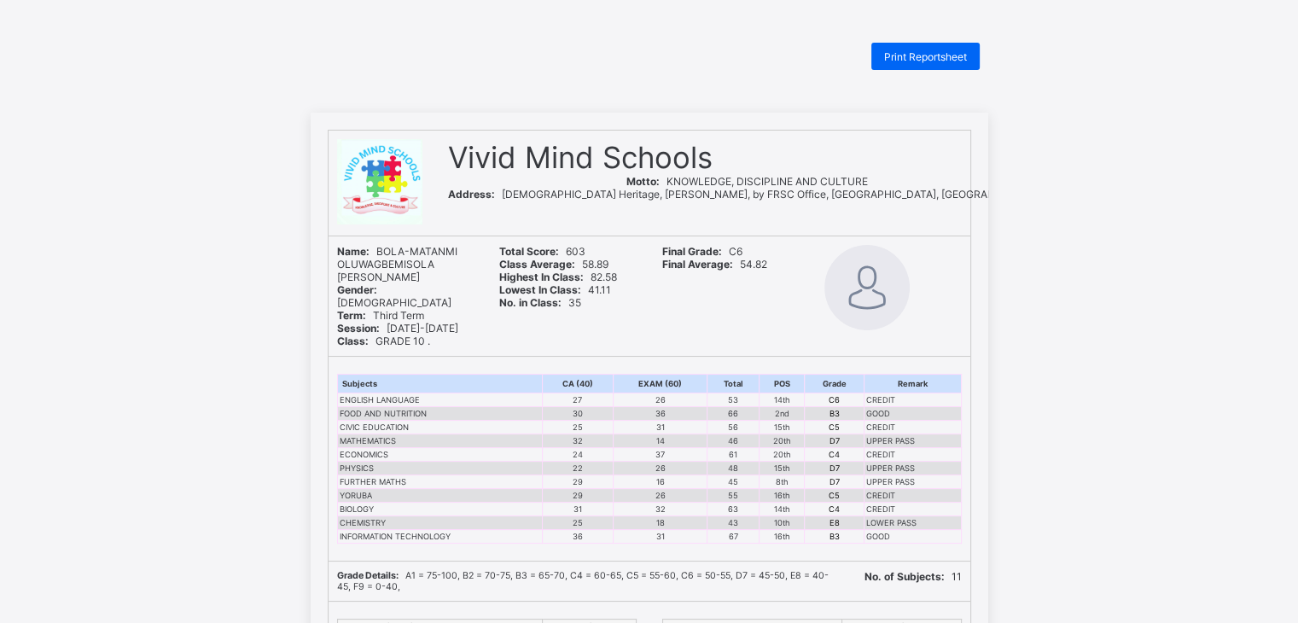
click at [1046, 117] on div "Vivid Mind Schools Motto: KNOWLEDGE, DISCIPLINE AND CULTURE Address: Gudelu Her…" at bounding box center [649, 586] width 1298 height 947
click at [911, 52] on span "Print Reportsheet" at bounding box center [925, 56] width 83 height 13
click at [1118, 124] on div "Vivid Mind Schools Motto: KNOWLEDGE, DISCIPLINE AND CULTURE Address: Gudelu Her…" at bounding box center [649, 586] width 1298 height 947
click at [1074, 548] on div "Vivid Mind Schools Motto: KNOWLEDGE, DISCIPLINE AND CULTURE Address: Gudelu Her…" at bounding box center [649, 586] width 1298 height 947
